Goal: Check status: Check status

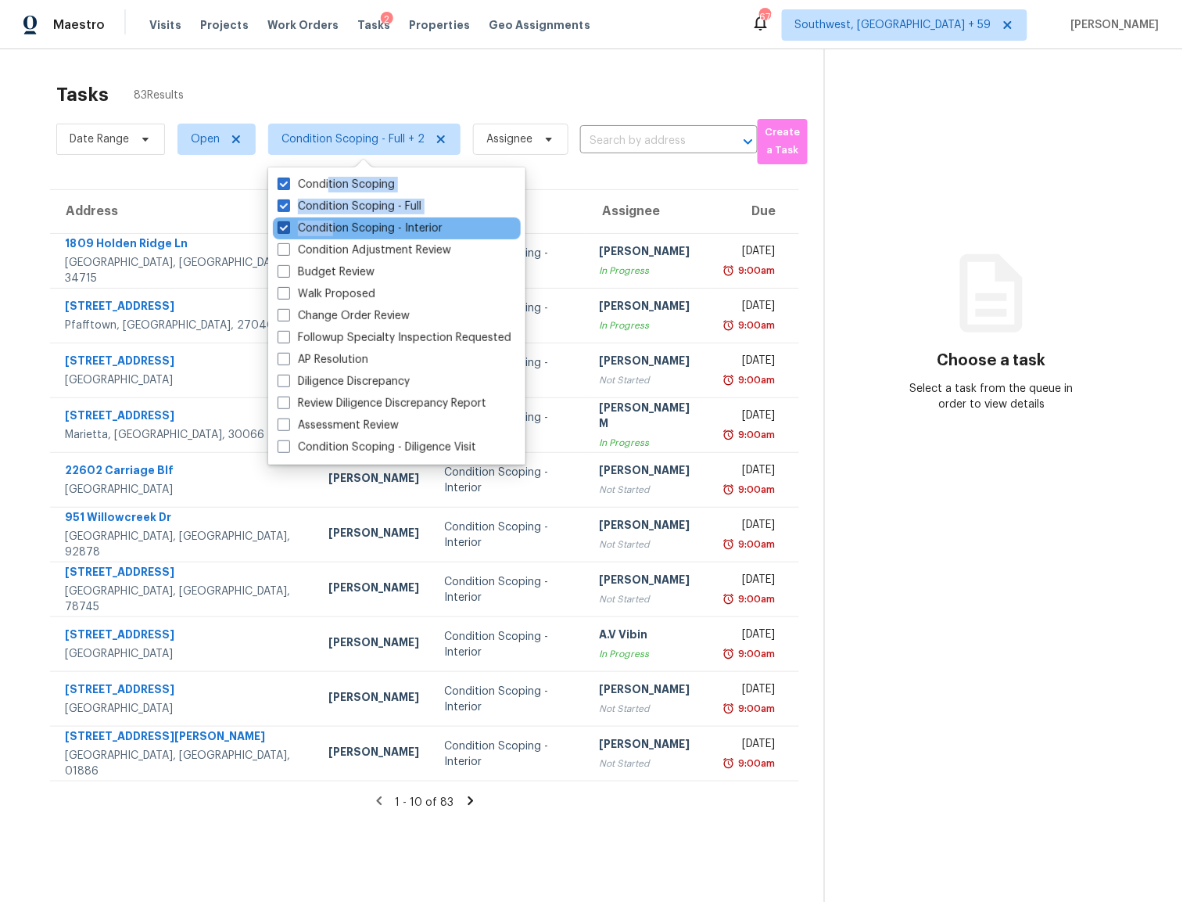
drag, startPoint x: 330, startPoint y: 189, endPoint x: 332, endPoint y: 224, distance: 36.1
click at [332, 226] on div "Condition Scoping Condition Scoping - Full Condition Scoping - Interior Conditi…" at bounding box center [396, 315] width 257 height 297
click at [303, 203] on label "Condition Scoping - Full" at bounding box center [350, 207] width 144 height 16
click at [288, 203] on input "Condition Scoping - Full" at bounding box center [283, 204] width 10 height 10
checkbox input "false"
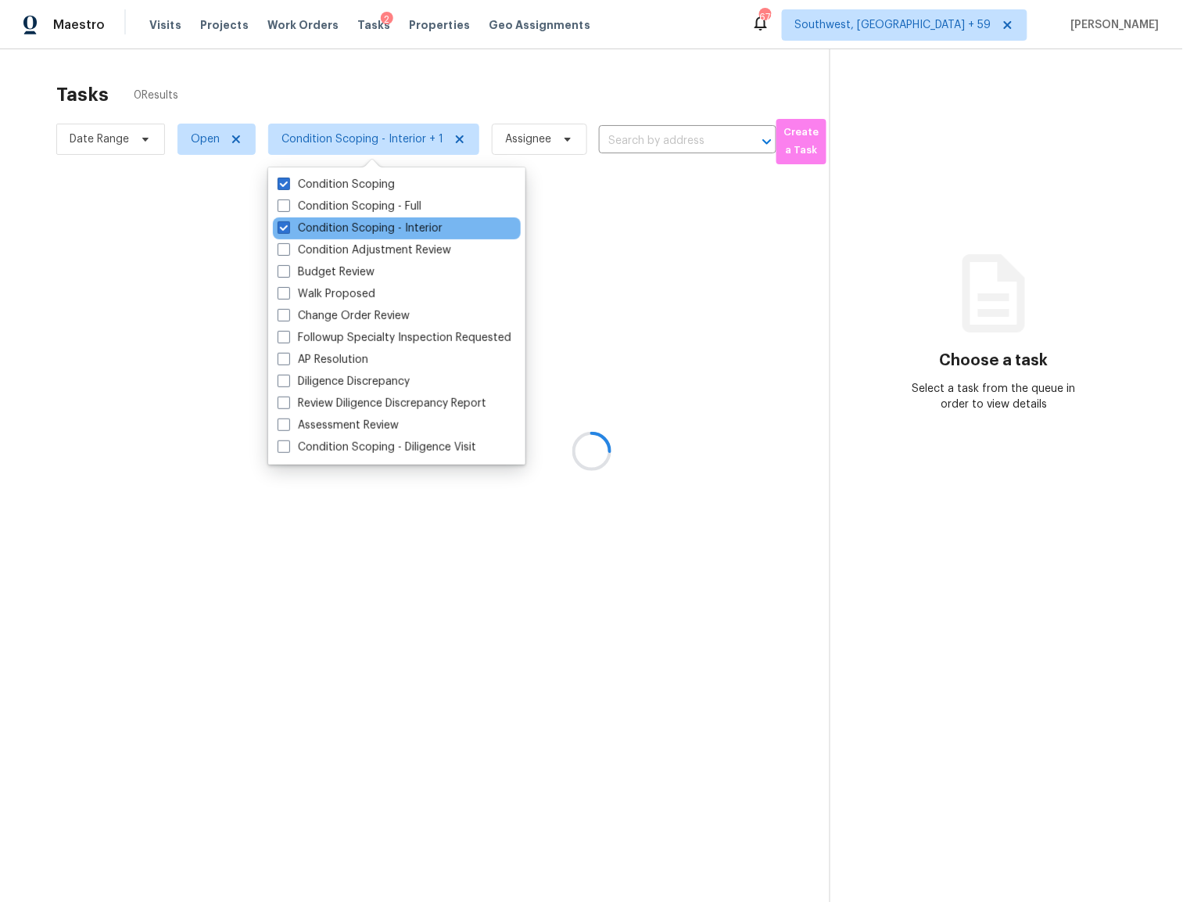
click at [303, 218] on div "Condition Scoping - Interior" at bounding box center [397, 228] width 248 height 22
click at [285, 225] on span at bounding box center [284, 227] width 13 height 13
click at [285, 225] on input "Condition Scoping - Interior" at bounding box center [283, 226] width 10 height 10
checkbox input "false"
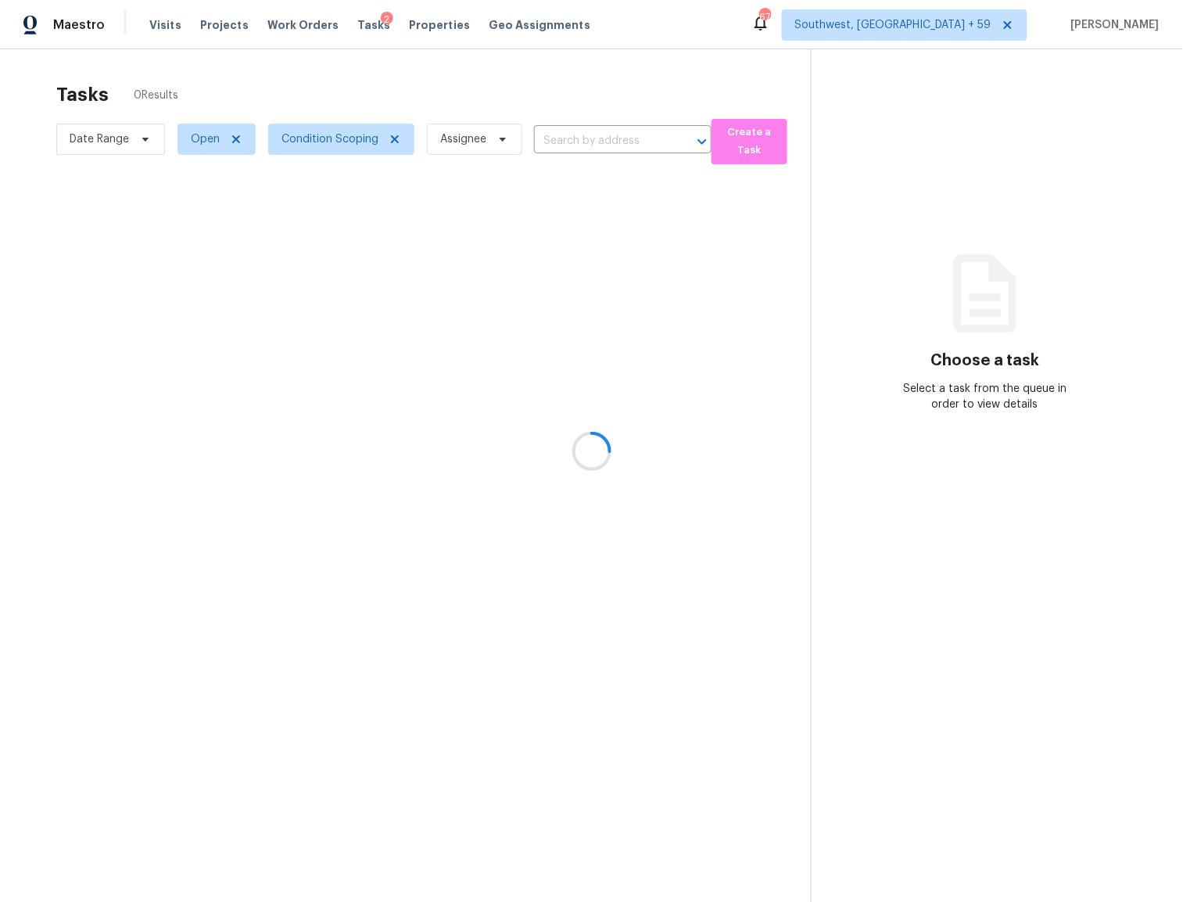
click at [394, 95] on div at bounding box center [591, 451] width 1183 height 902
click at [211, 142] on div at bounding box center [591, 451] width 1183 height 902
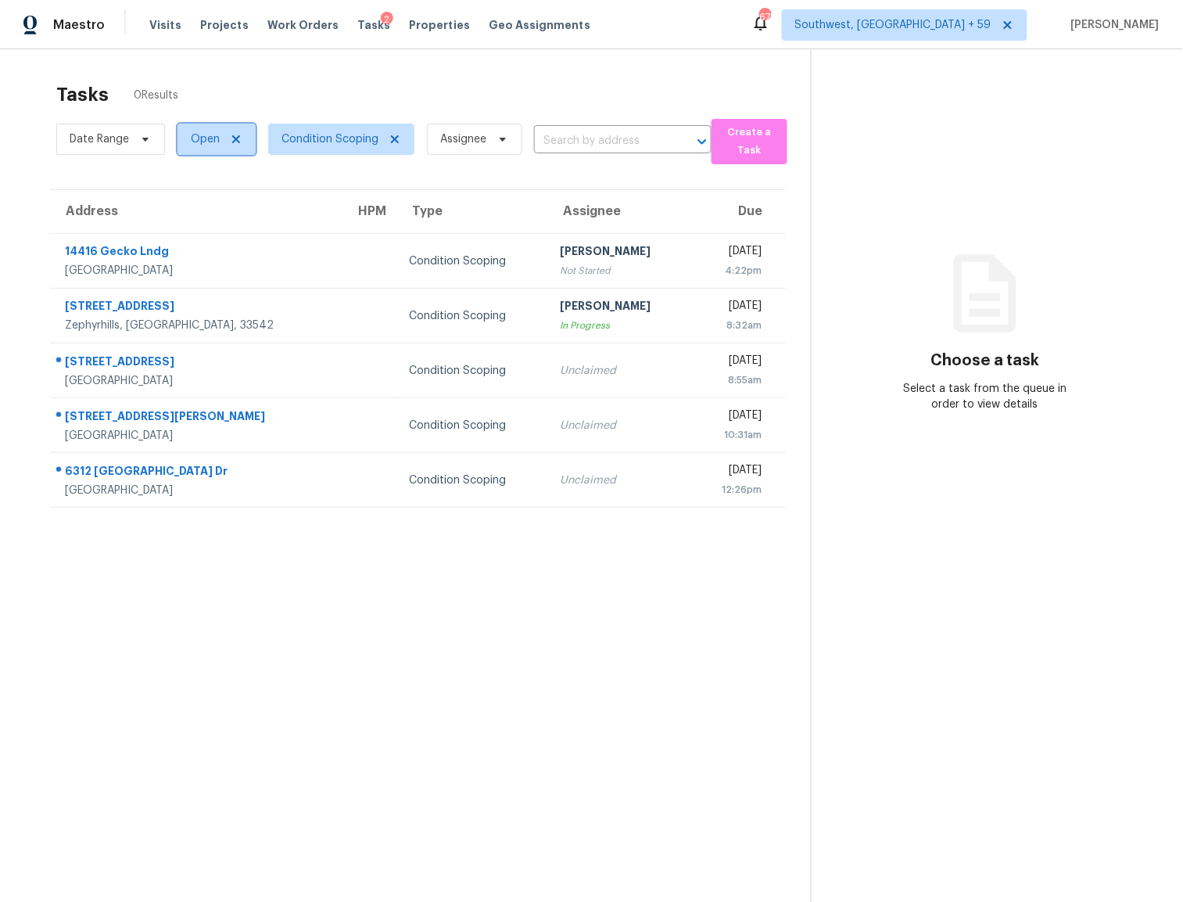
click at [199, 145] on span "Open" at bounding box center [205, 139] width 29 height 16
click at [213, 207] on label "Closed" at bounding box center [215, 207] width 56 height 16
click at [197, 207] on input "Closed" at bounding box center [192, 204] width 10 height 10
checkbox input "true"
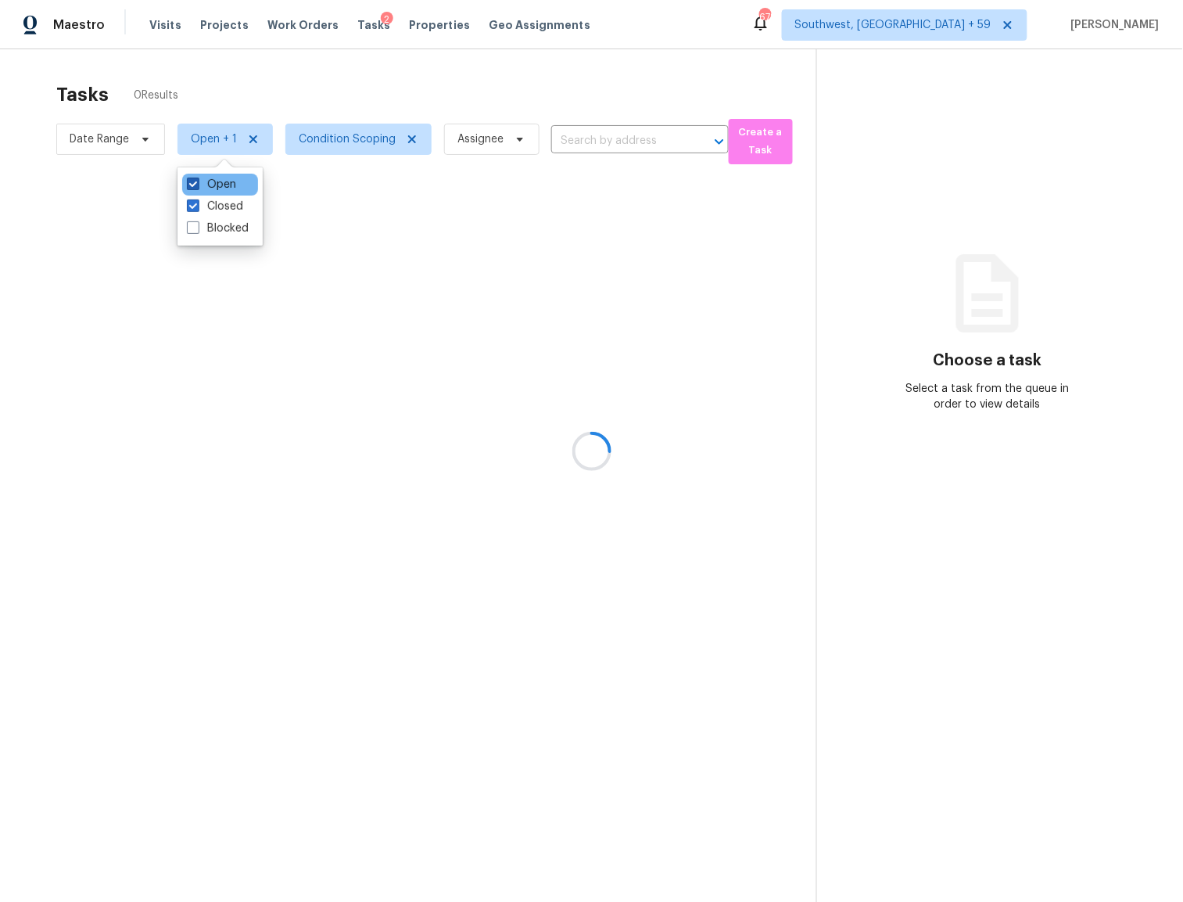
click at [195, 186] on span at bounding box center [193, 184] width 13 height 13
click at [195, 186] on input "Open" at bounding box center [192, 182] width 10 height 10
checkbox input "false"
click at [261, 88] on div at bounding box center [591, 451] width 1183 height 902
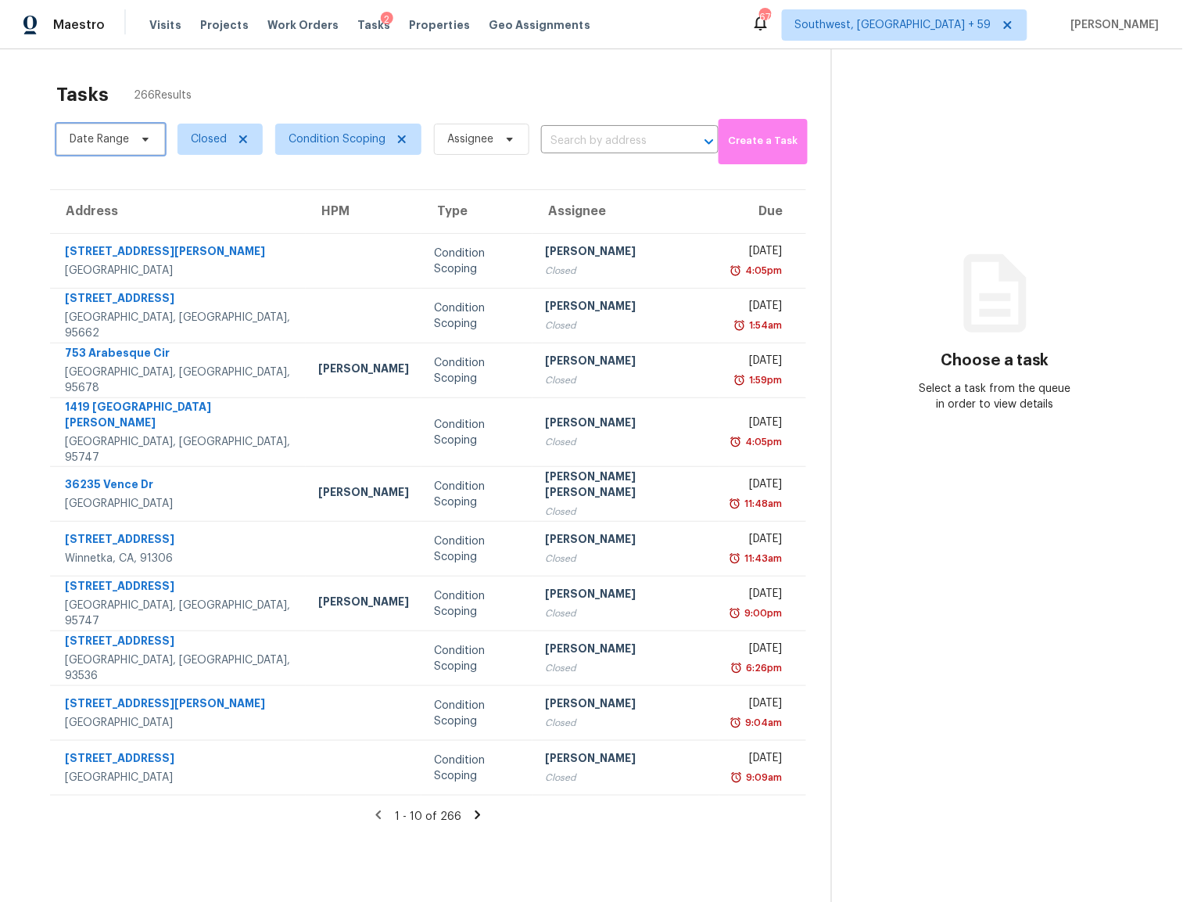
click at [133, 131] on span "Date Range" at bounding box center [110, 139] width 109 height 31
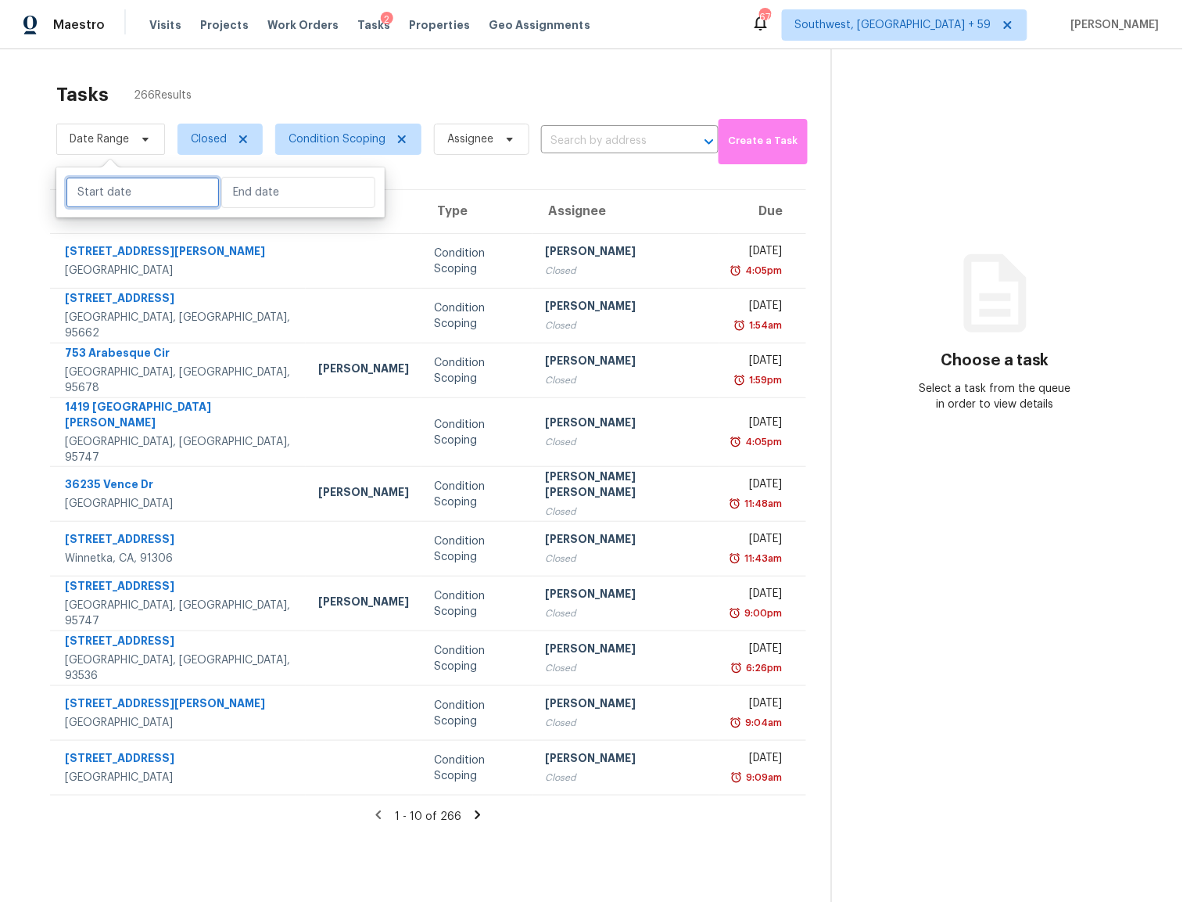
select select "9"
select select "2025"
select select "10"
select select "2025"
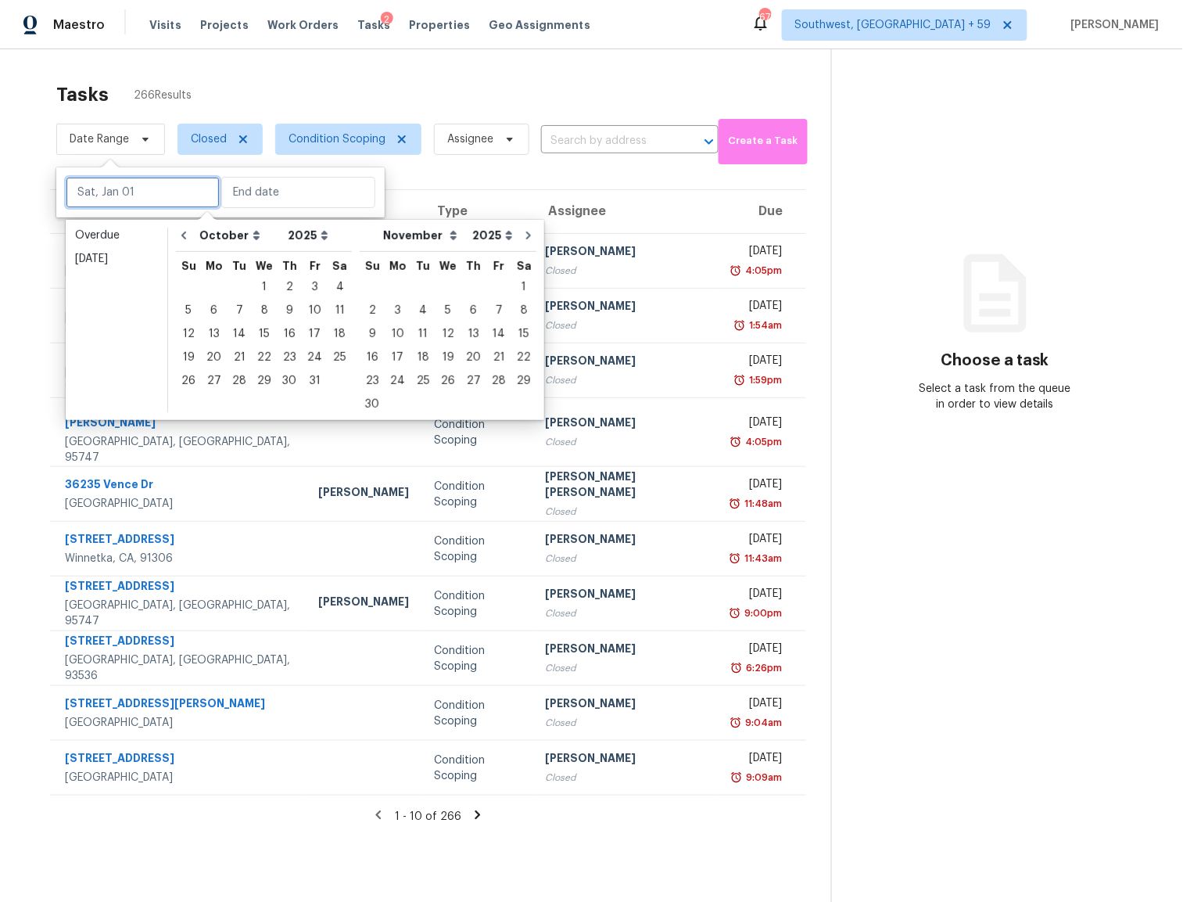
click at [149, 195] on input "text" at bounding box center [143, 192] width 154 height 31
type input "[DATE]"
click at [115, 258] on div "[DATE]" at bounding box center [116, 259] width 83 height 16
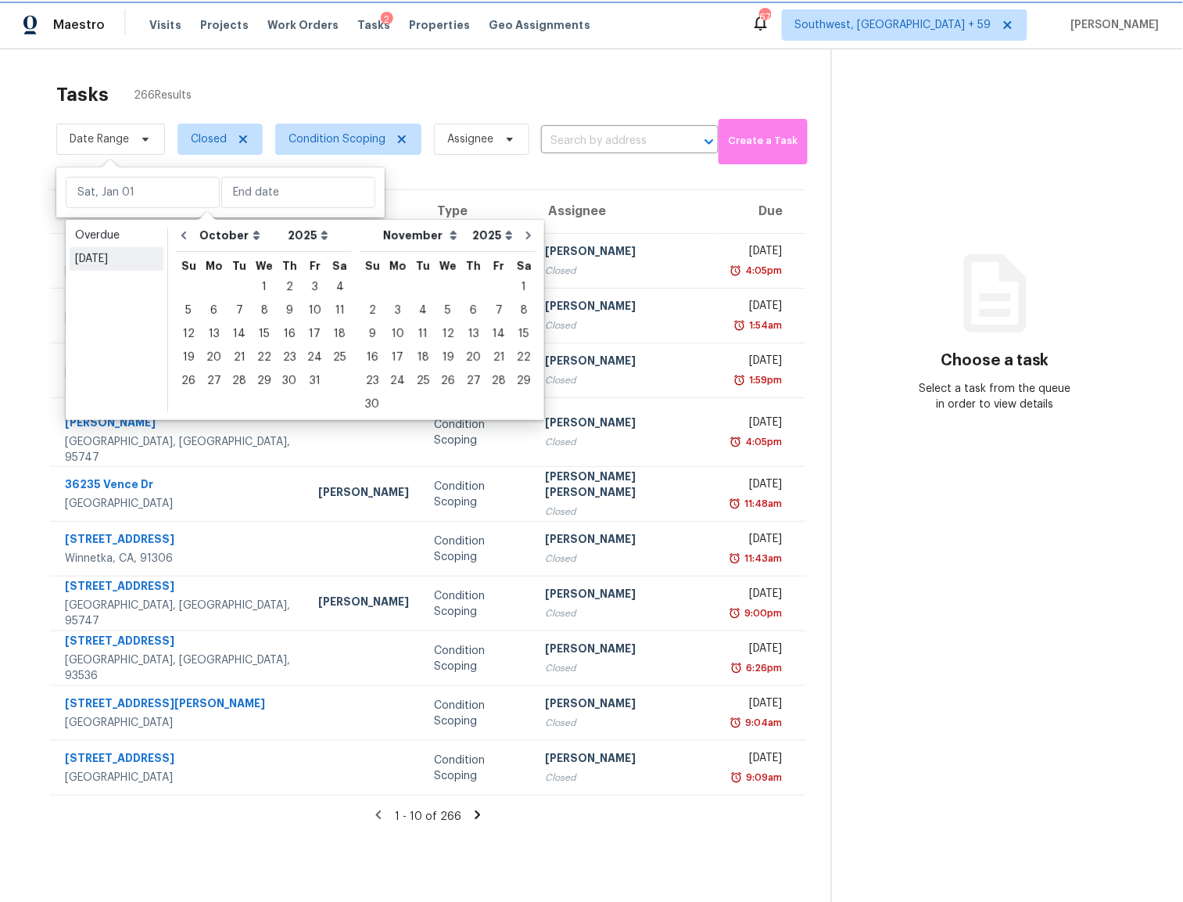
type input "[DATE]"
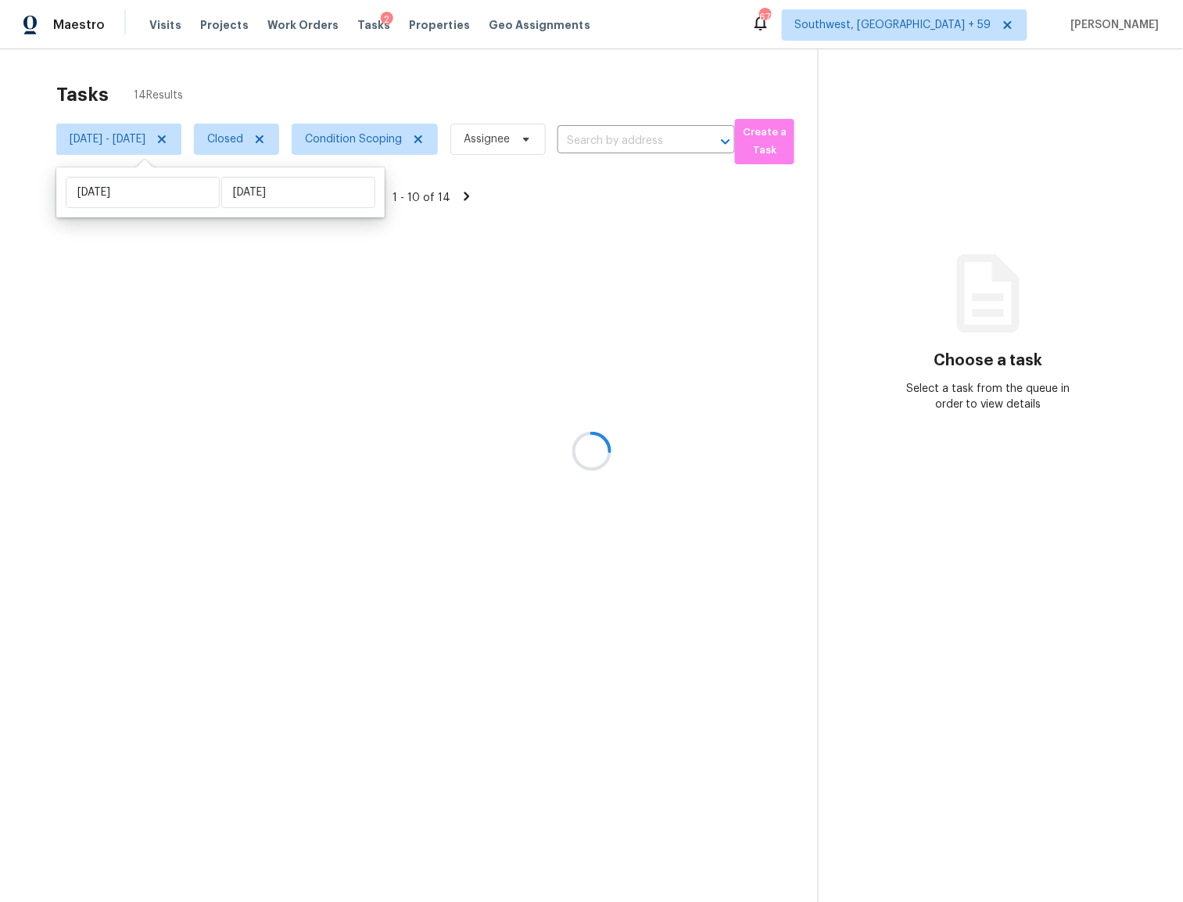
click at [415, 84] on div at bounding box center [591, 451] width 1183 height 902
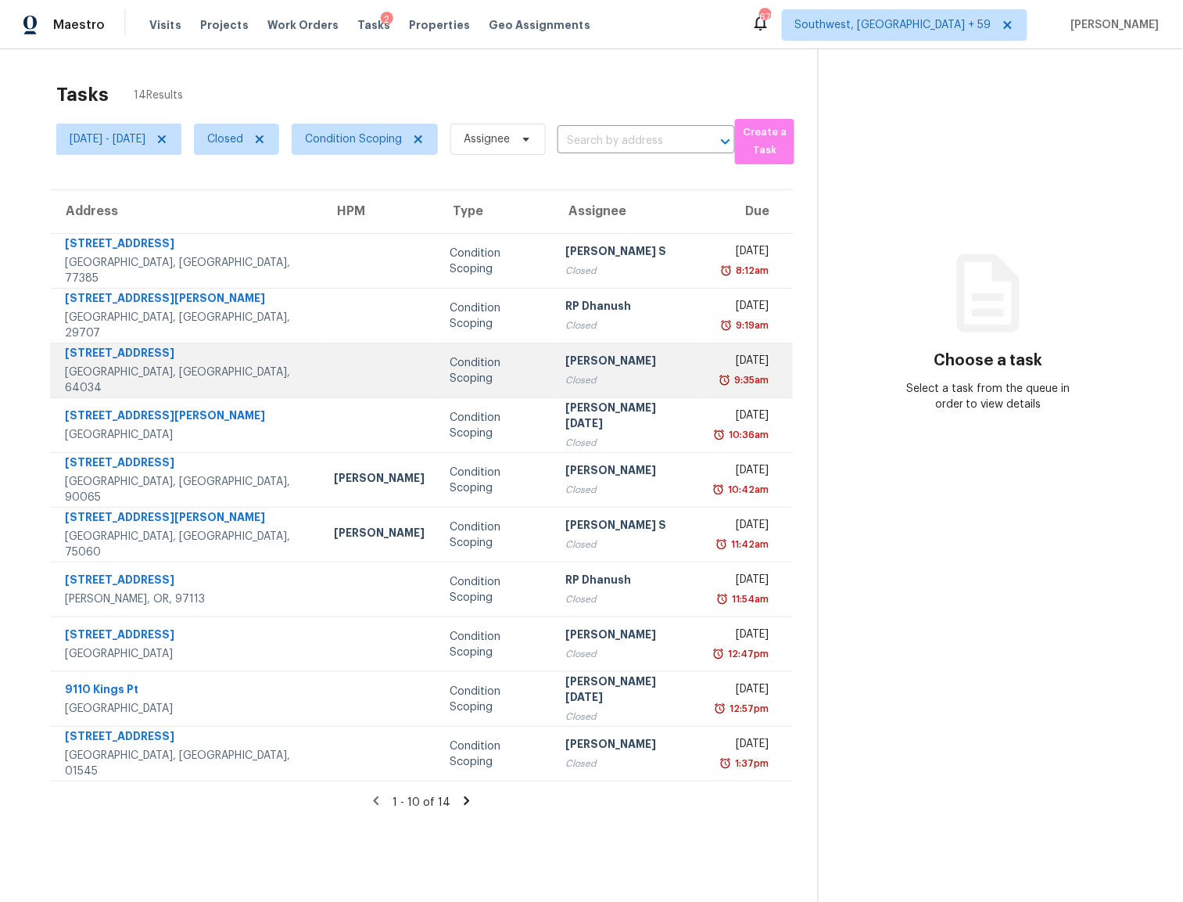
click at [560, 350] on td "[PERSON_NAME]" at bounding box center [628, 370] width 149 height 55
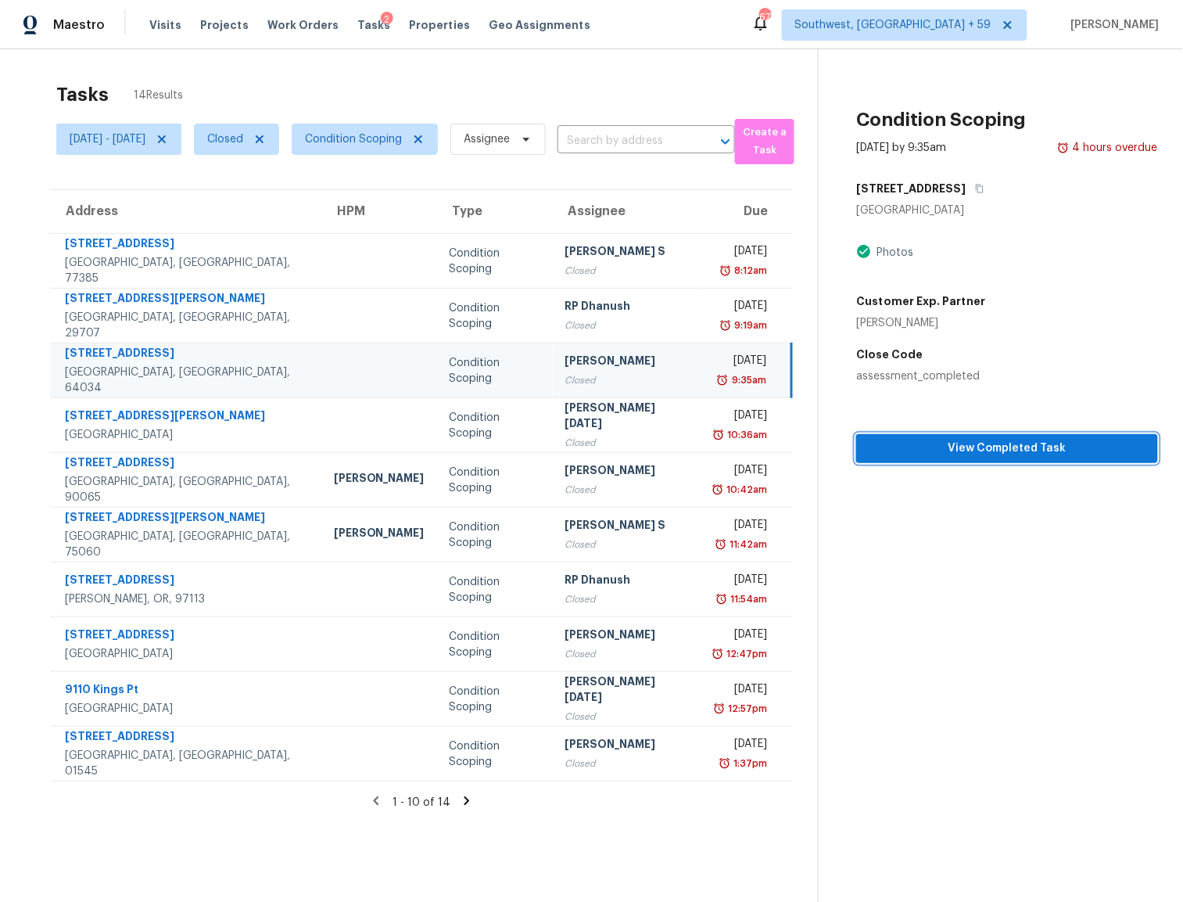
click at [1018, 448] on span "View Completed Task" at bounding box center [1007, 449] width 277 height 20
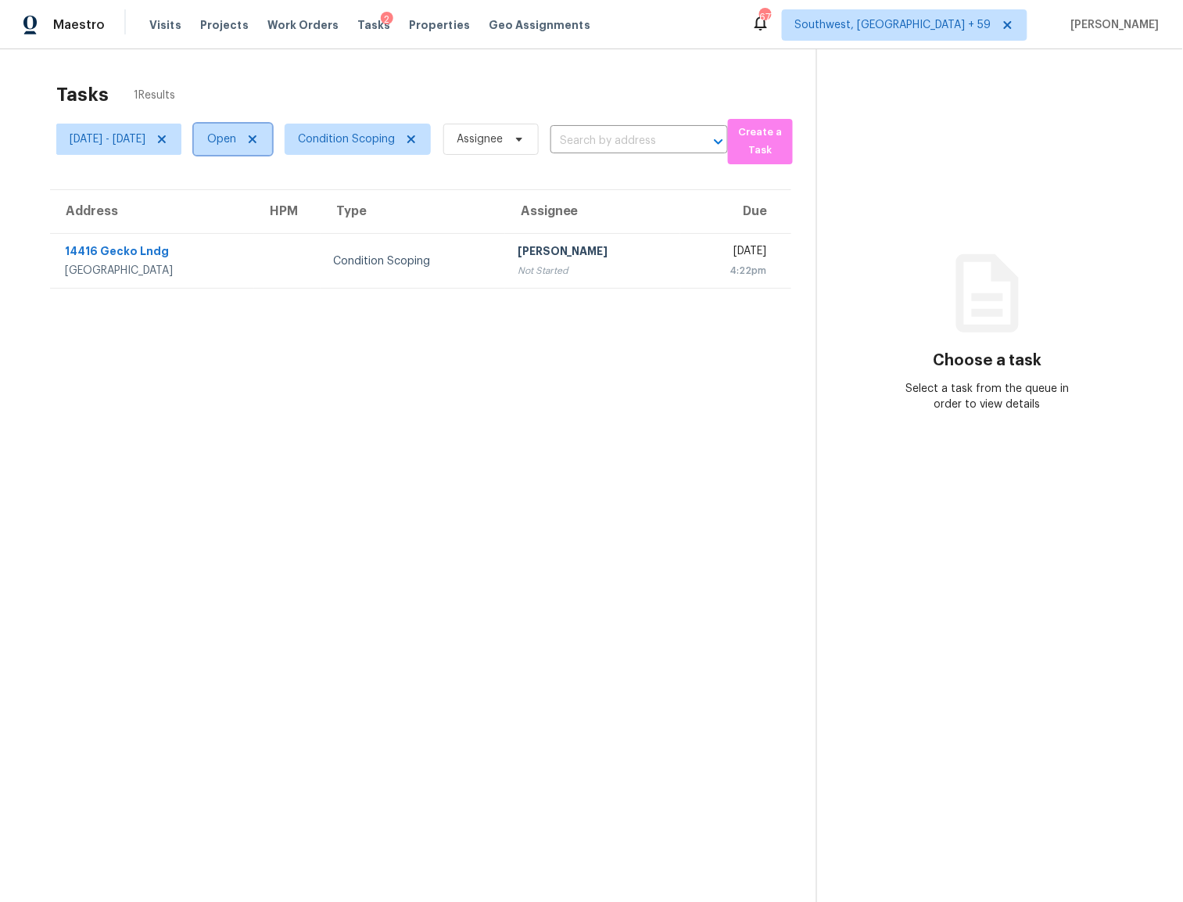
click at [236, 137] on span "Open" at bounding box center [221, 139] width 29 height 16
click at [272, 203] on label "Closed" at bounding box center [283, 207] width 56 height 16
click at [265, 203] on input "Closed" at bounding box center [260, 204] width 10 height 10
checkbox input "true"
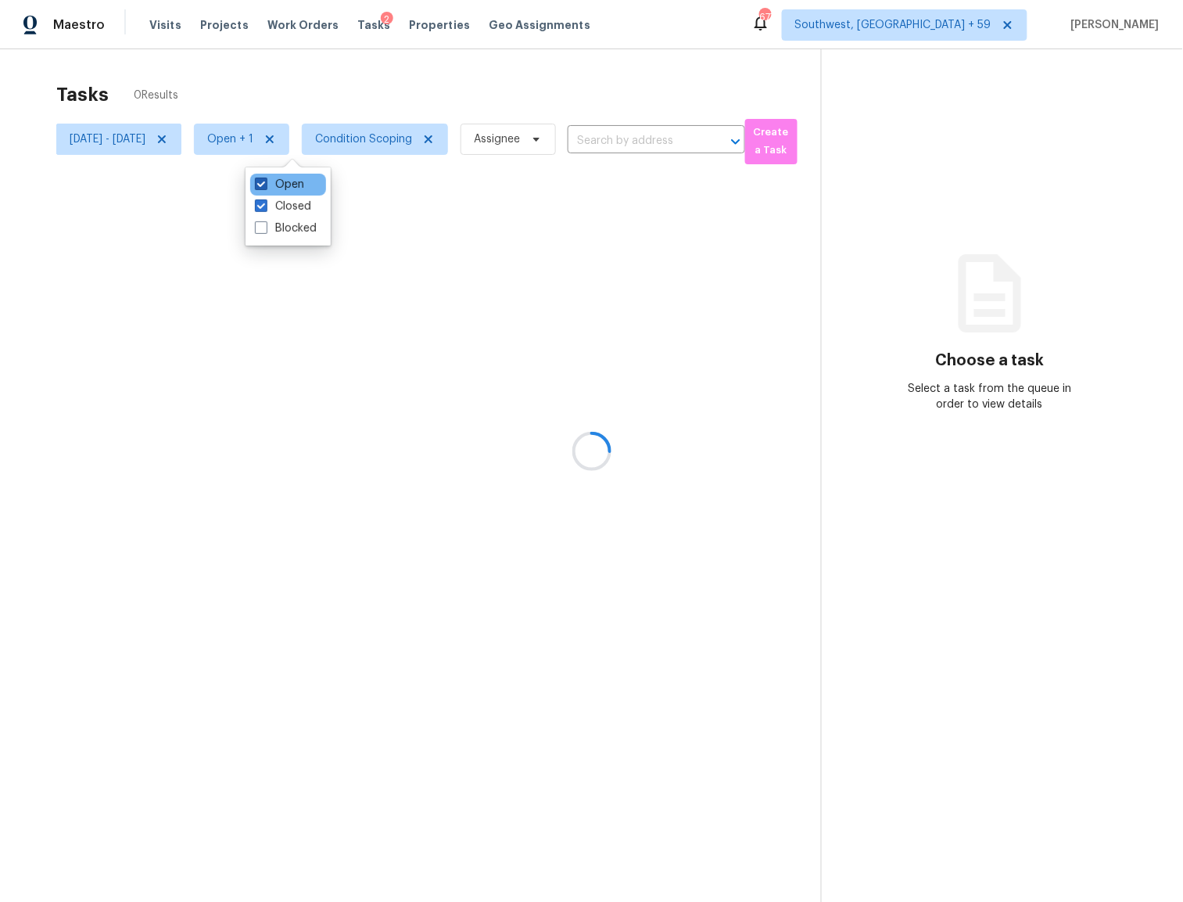
click at [263, 181] on span at bounding box center [261, 184] width 13 height 13
click at [263, 181] on input "Open" at bounding box center [260, 182] width 10 height 10
checkbox input "false"
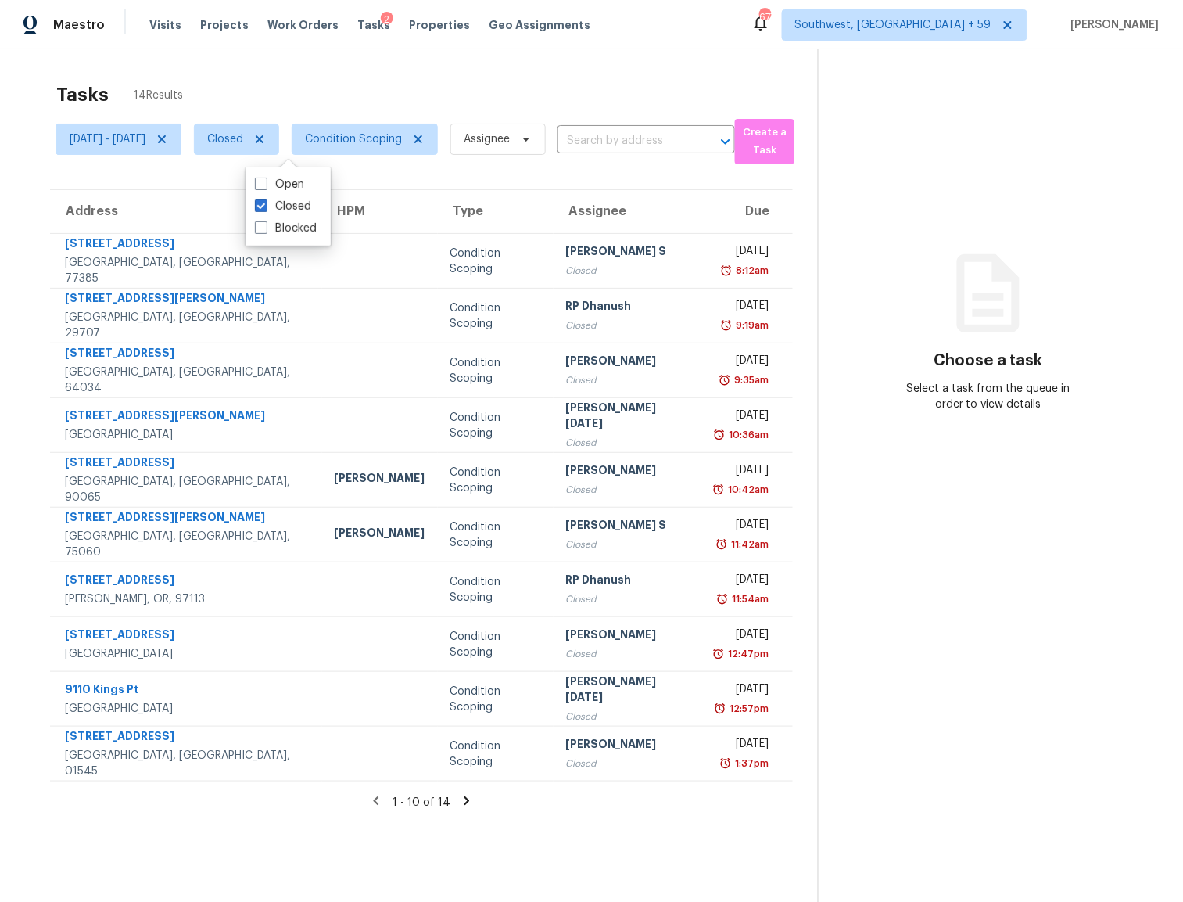
click at [476, 72] on div "Tasks 14 Results [DATE] - [DATE] Closed Condition Scoping Assignee ​ Create a T…" at bounding box center [591, 500] width 1183 height 902
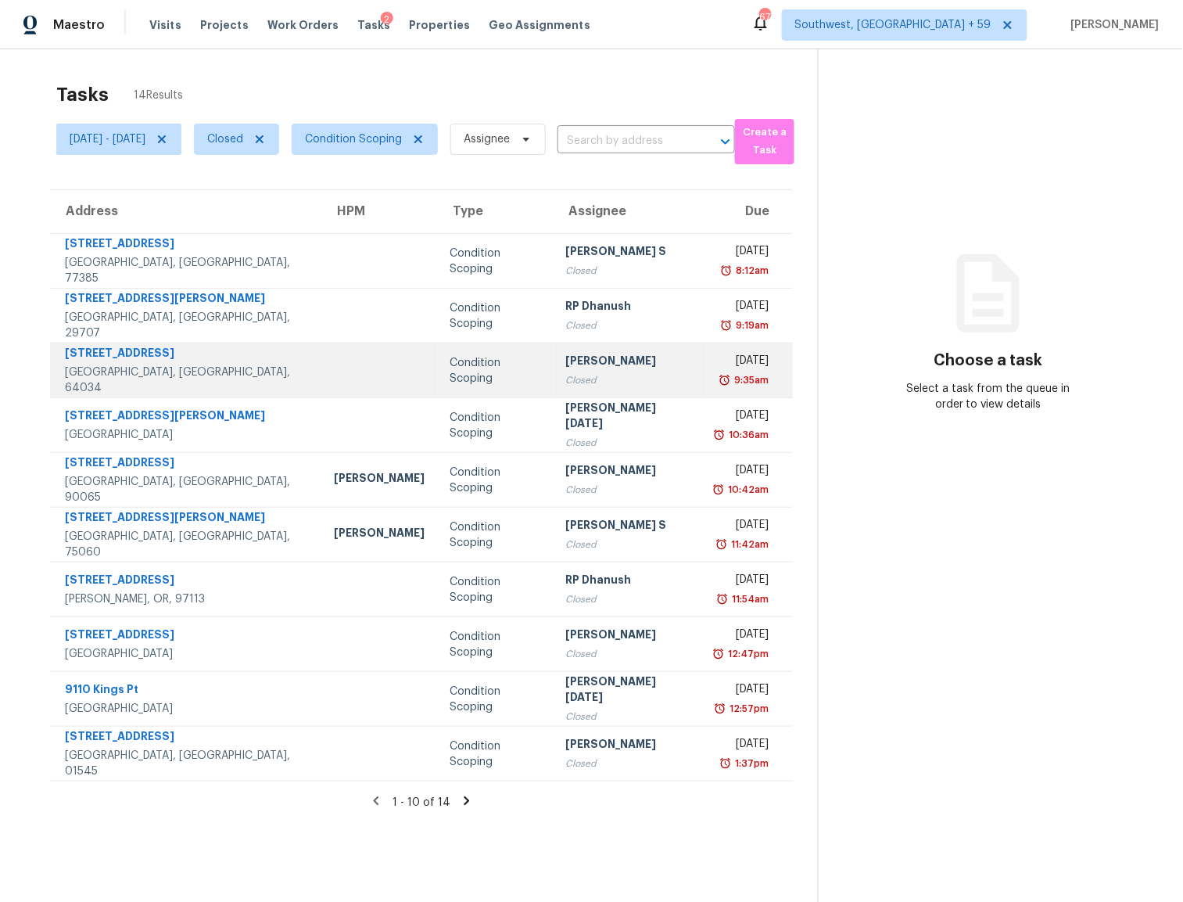
click at [573, 397] on td "[PERSON_NAME]" at bounding box center [628, 370] width 149 height 55
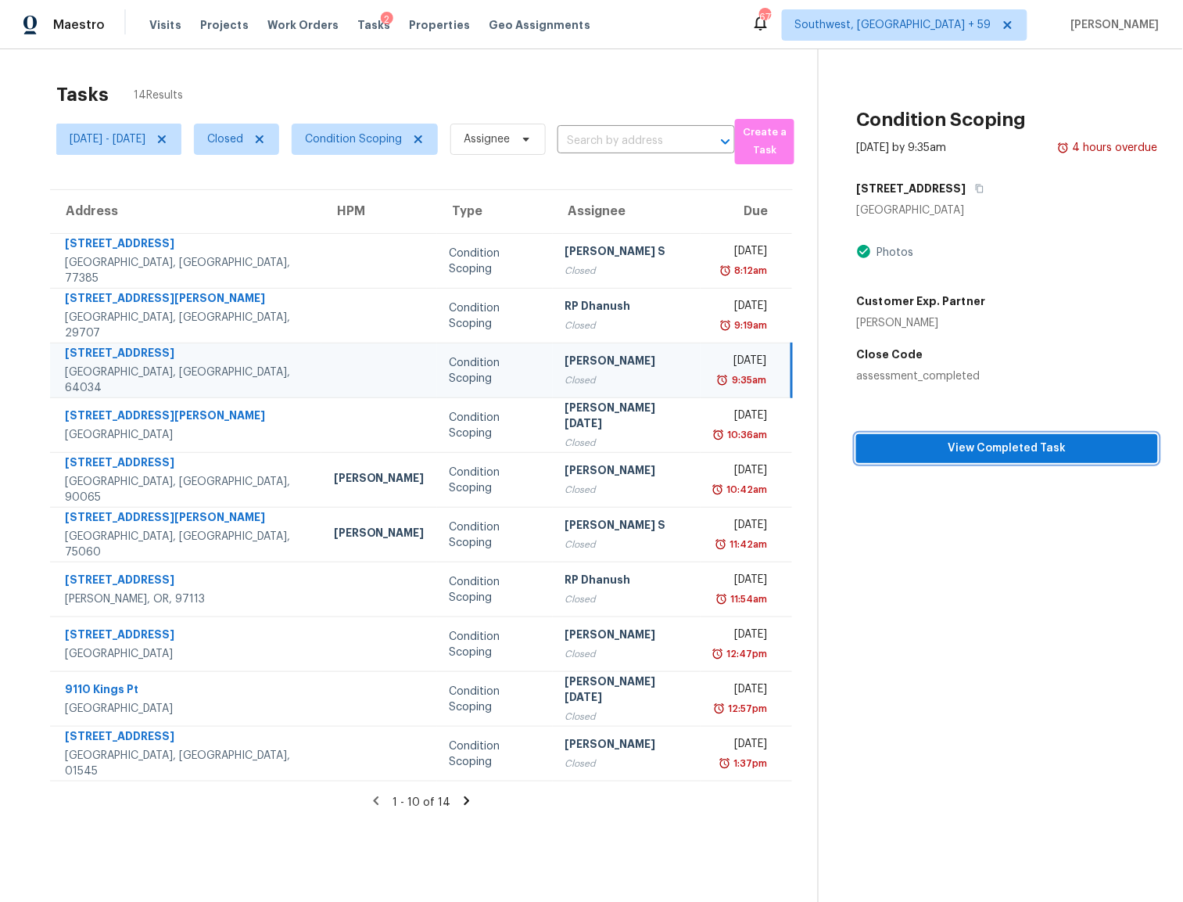
click at [1036, 453] on span "View Completed Task" at bounding box center [1007, 449] width 277 height 20
